Goal: Information Seeking & Learning: Learn about a topic

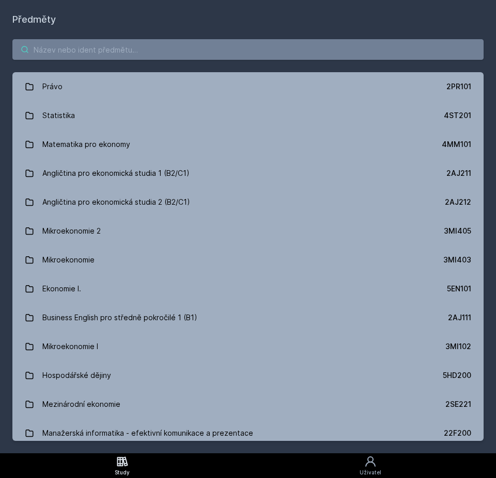
click at [107, 54] on input "search" at bounding box center [247, 49] width 471 height 21
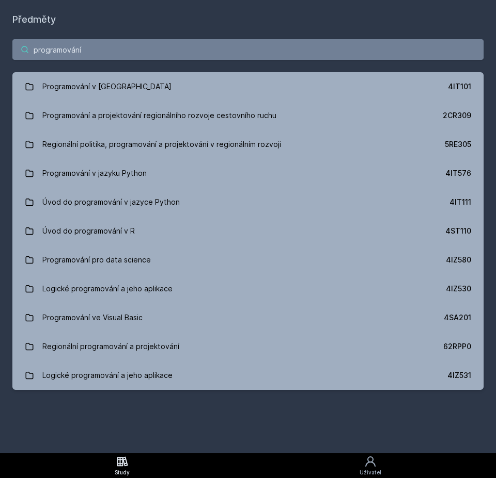
click at [67, 47] on input "programování" at bounding box center [247, 49] width 471 height 21
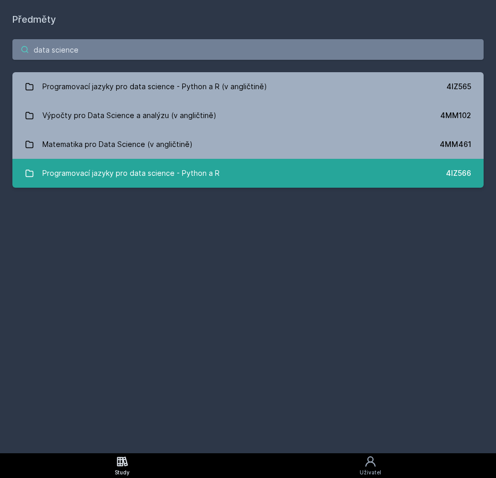
type input "data science"
click at [64, 174] on div "Programovací jazyky pro data science - Python a R" at bounding box center [130, 173] width 177 height 21
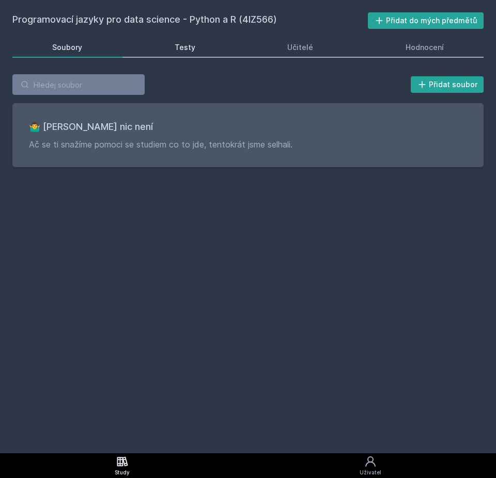
click at [193, 53] on link "Testy" at bounding box center [185, 47] width 101 height 21
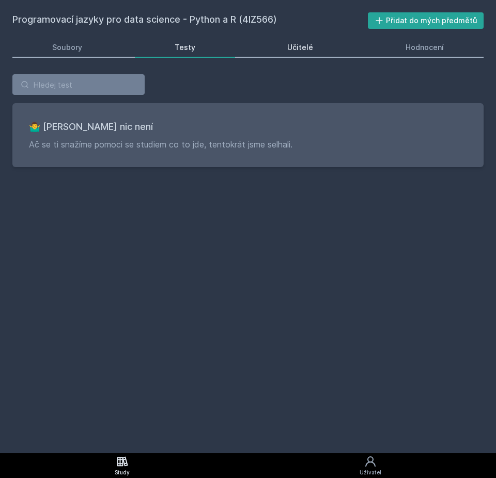
click at [278, 52] on link "Učitelé" at bounding box center [300, 47] width 106 height 21
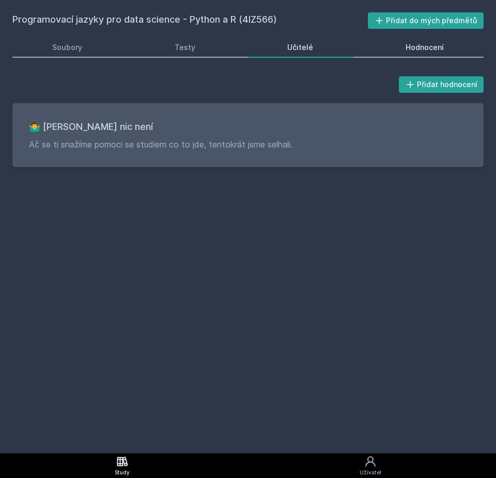
click at [388, 52] on link "Hodnocení" at bounding box center [424, 47] width 118 height 21
